Goal: Task Accomplishment & Management: Use online tool/utility

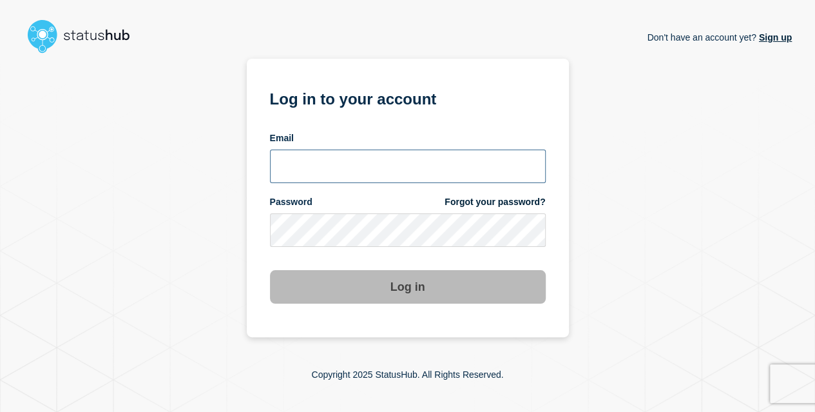
type input "yoko@stibosystems.com"
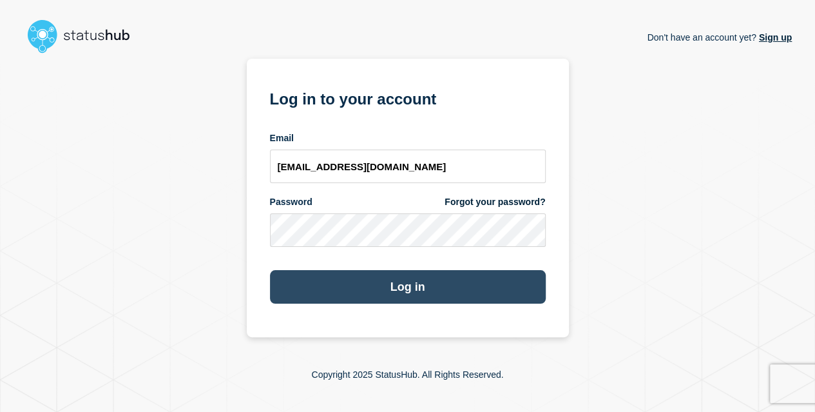
click at [428, 281] on button "Log in" at bounding box center [408, 286] width 276 height 33
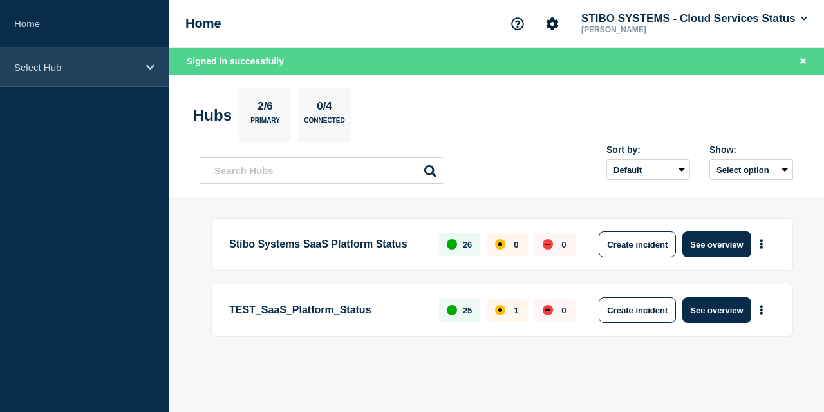
click at [146, 74] on div "Select Hub" at bounding box center [84, 67] width 169 height 39
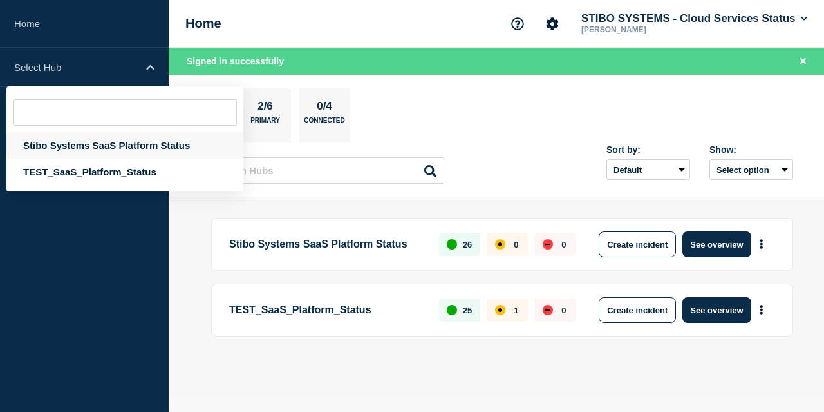
click at [99, 146] on div "Stibo Systems SaaS Platform Status" at bounding box center [124, 145] width 237 height 26
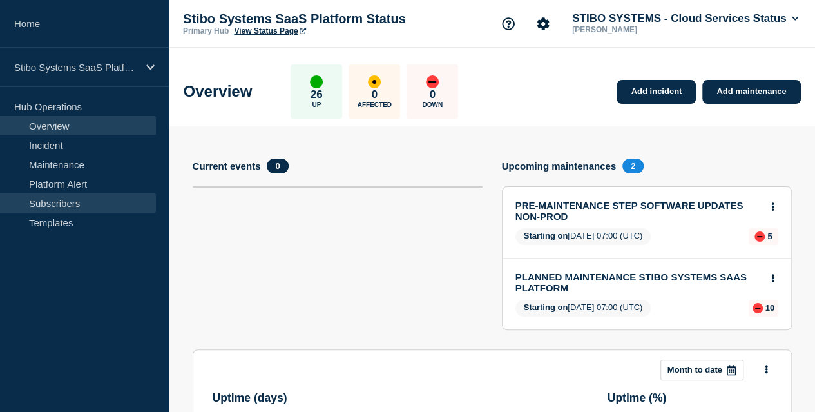
click at [73, 202] on link "Subscribers" at bounding box center [78, 202] width 156 height 19
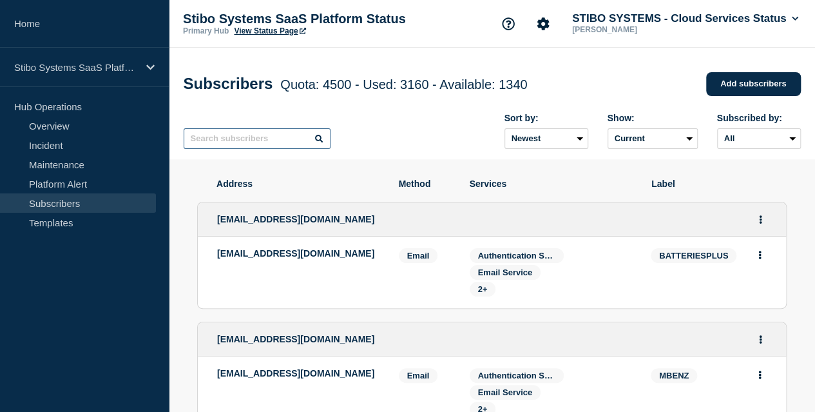
click at [290, 145] on input "text" at bounding box center [257, 138] width 147 height 21
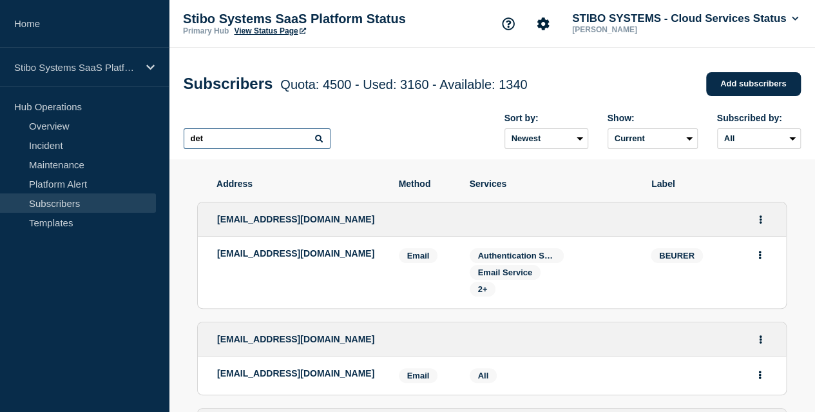
click at [242, 146] on input "det" at bounding box center [257, 138] width 147 height 21
type input "detail"
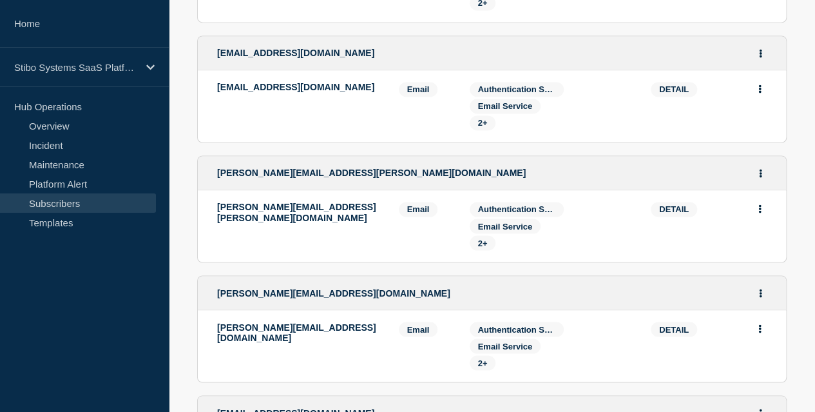
scroll to position [1275, 0]
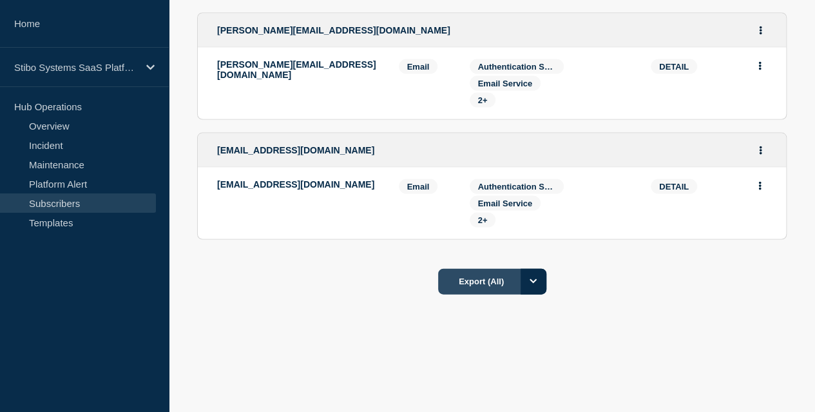
click at [546, 275] on button "Export (All)" at bounding box center [492, 282] width 108 height 26
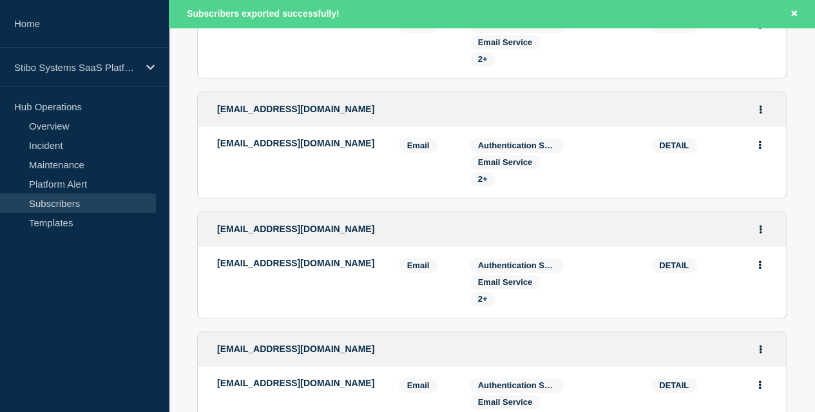
scroll to position [616, 0]
